Goal: Information Seeking & Learning: Learn about a topic

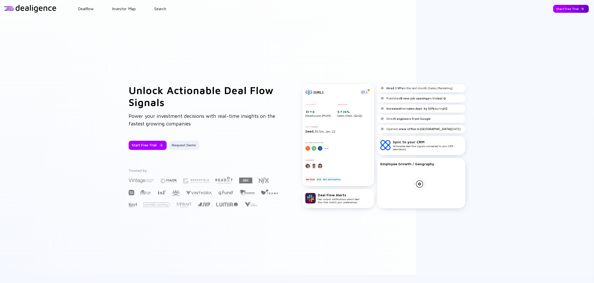
click at [581, 7] on div at bounding box center [582, 8] width 3 height 3
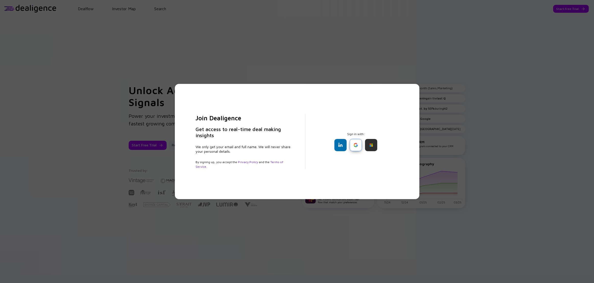
click at [357, 143] on div at bounding box center [356, 145] width 12 height 12
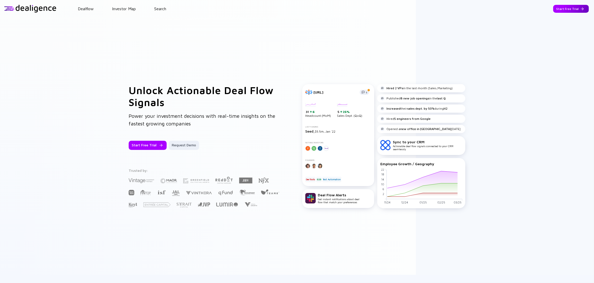
click at [555, 9] on div "Start Free Trial" at bounding box center [571, 9] width 36 height 8
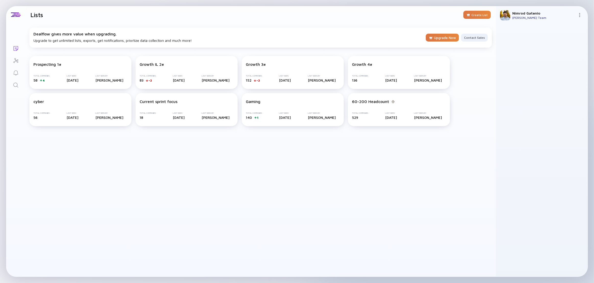
click at [18, 85] on icon "Search" at bounding box center [16, 85] width 6 height 6
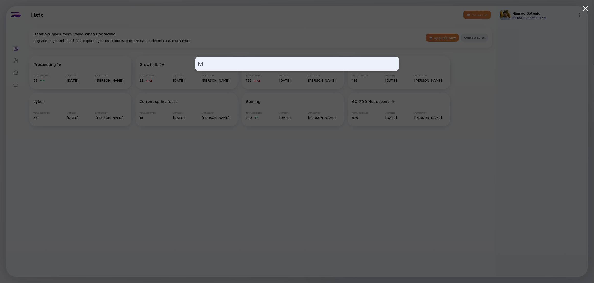
type input "ivix"
